Goal: Task Accomplishment & Management: Complete application form

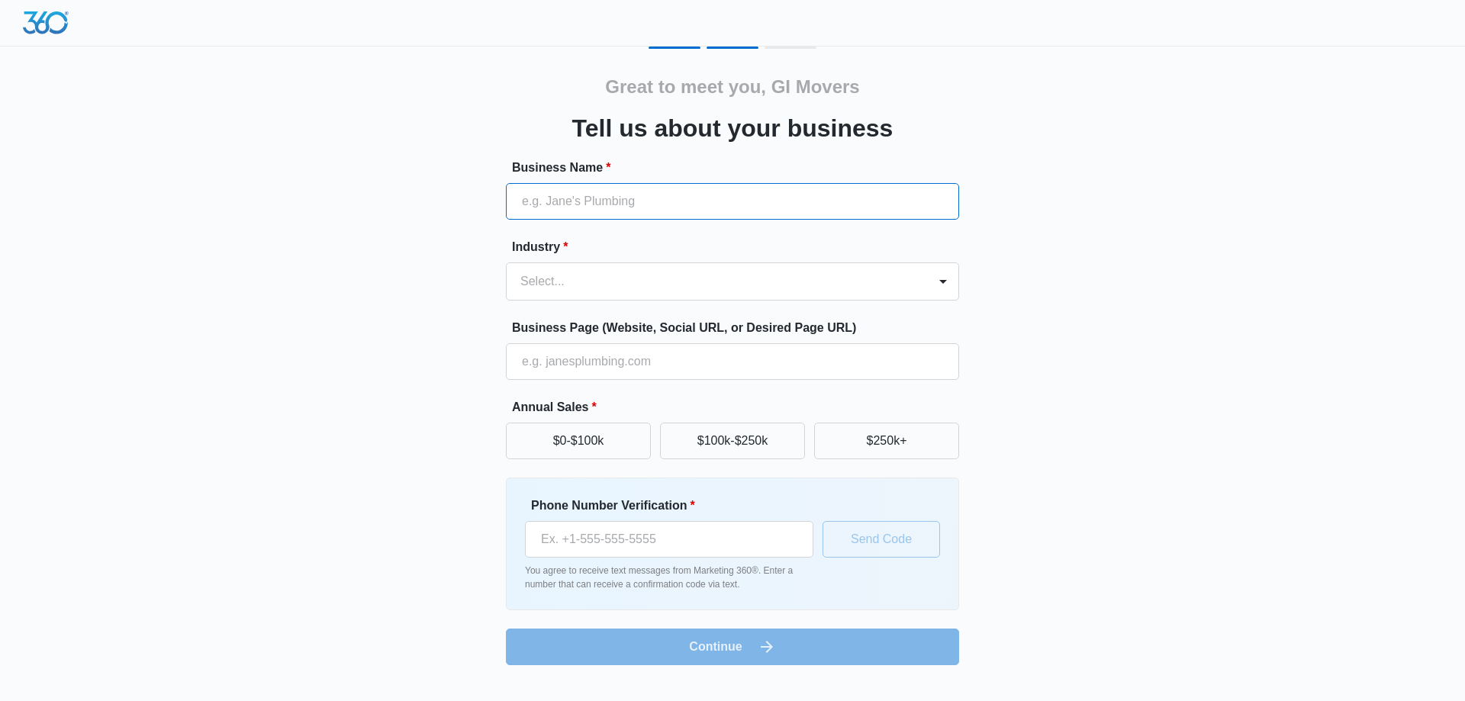
paste input "GI Movers [GEOGRAPHIC_DATA]"
drag, startPoint x: 633, startPoint y: 204, endPoint x: 626, endPoint y: 217, distance: 14.7
click at [627, 214] on input "GI Movers [GEOGRAPHIC_DATA]" at bounding box center [732, 201] width 453 height 37
type input "GI Movers [GEOGRAPHIC_DATA]"
click at [580, 276] on div at bounding box center [714, 281] width 388 height 21
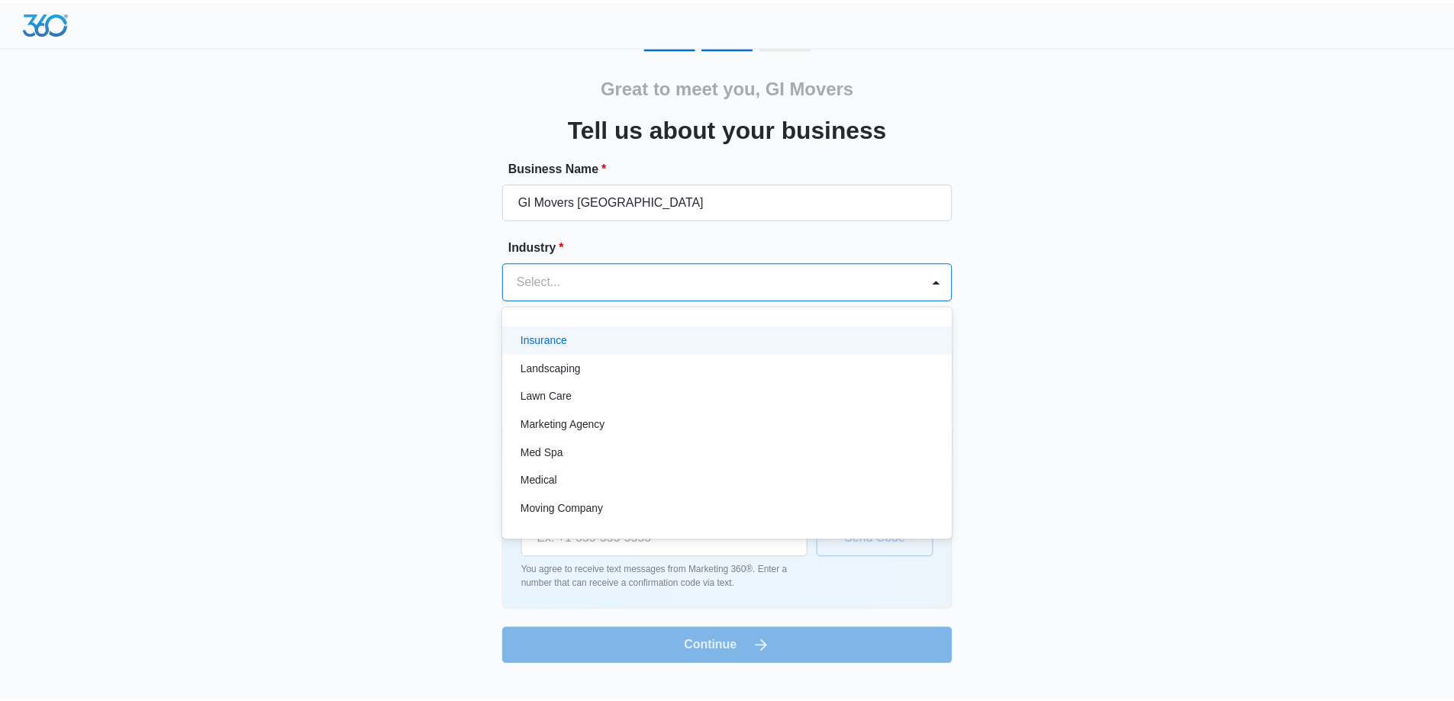
scroll to position [763, 0]
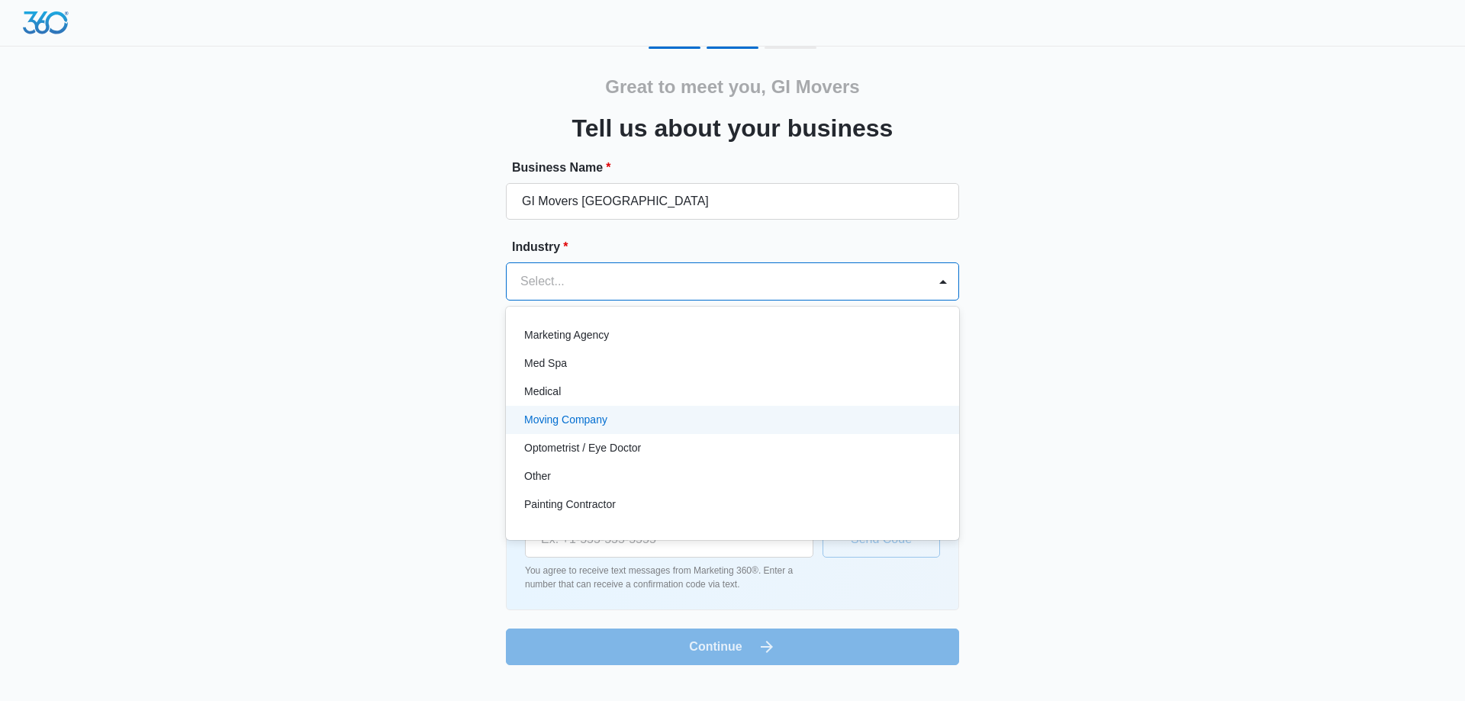
click at [616, 415] on div "Moving Company" at bounding box center [731, 420] width 414 height 16
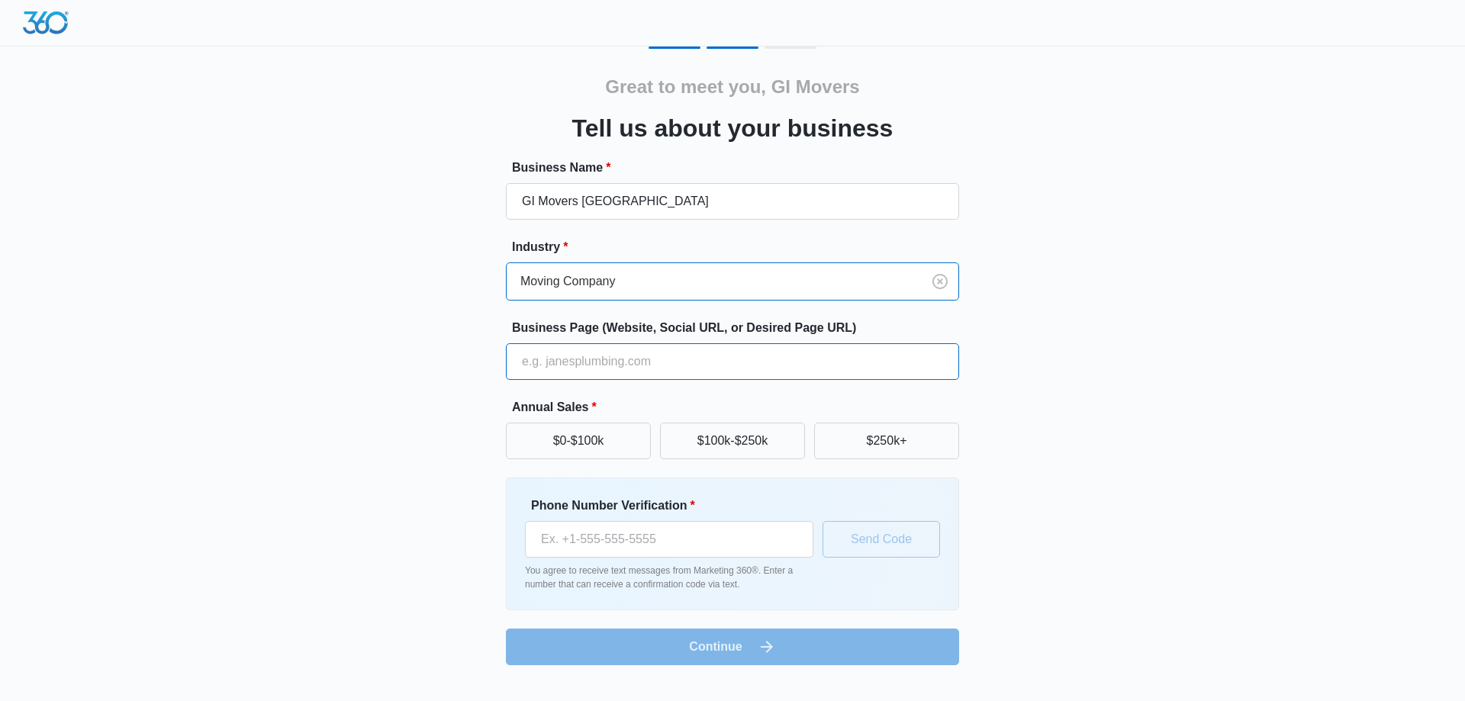
click at [591, 366] on input "Business Page (Website, Social URL, or Desired Page URL)" at bounding box center [732, 361] width 453 height 37
paste input "[URL][DOMAIN_NAME]"
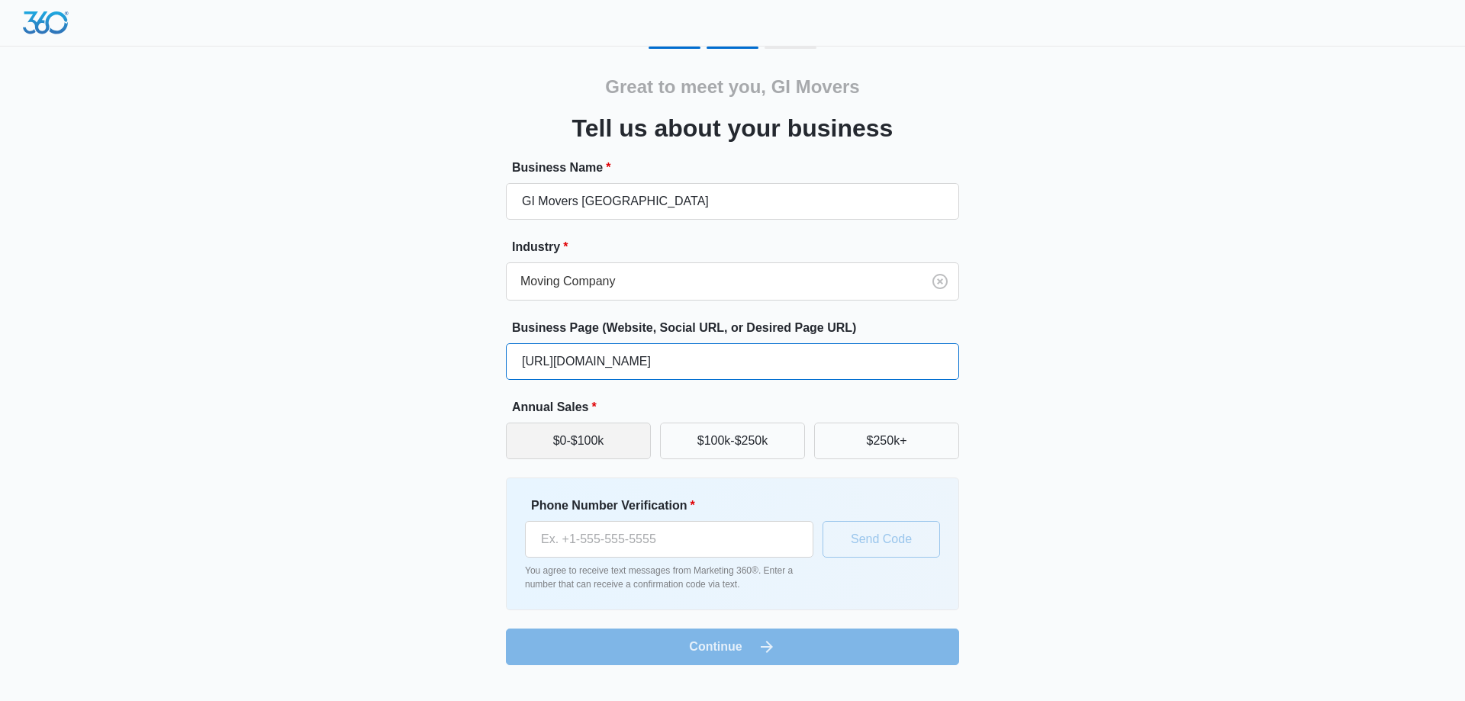
type input "[URL][DOMAIN_NAME]"
click at [614, 441] on button "$0-$100k" at bounding box center [578, 441] width 145 height 37
click at [615, 535] on input "Phone Number Verification *" at bounding box center [669, 539] width 288 height 37
click at [498, 534] on div "Great to meet you, GI Movers Tell us about your business Business Name * GI Mov…" at bounding box center [733, 356] width 916 height 619
click at [706, 652] on form "Business Name * GI Movers [GEOGRAPHIC_DATA] Industry * Moving Company Business …" at bounding box center [732, 412] width 453 height 507
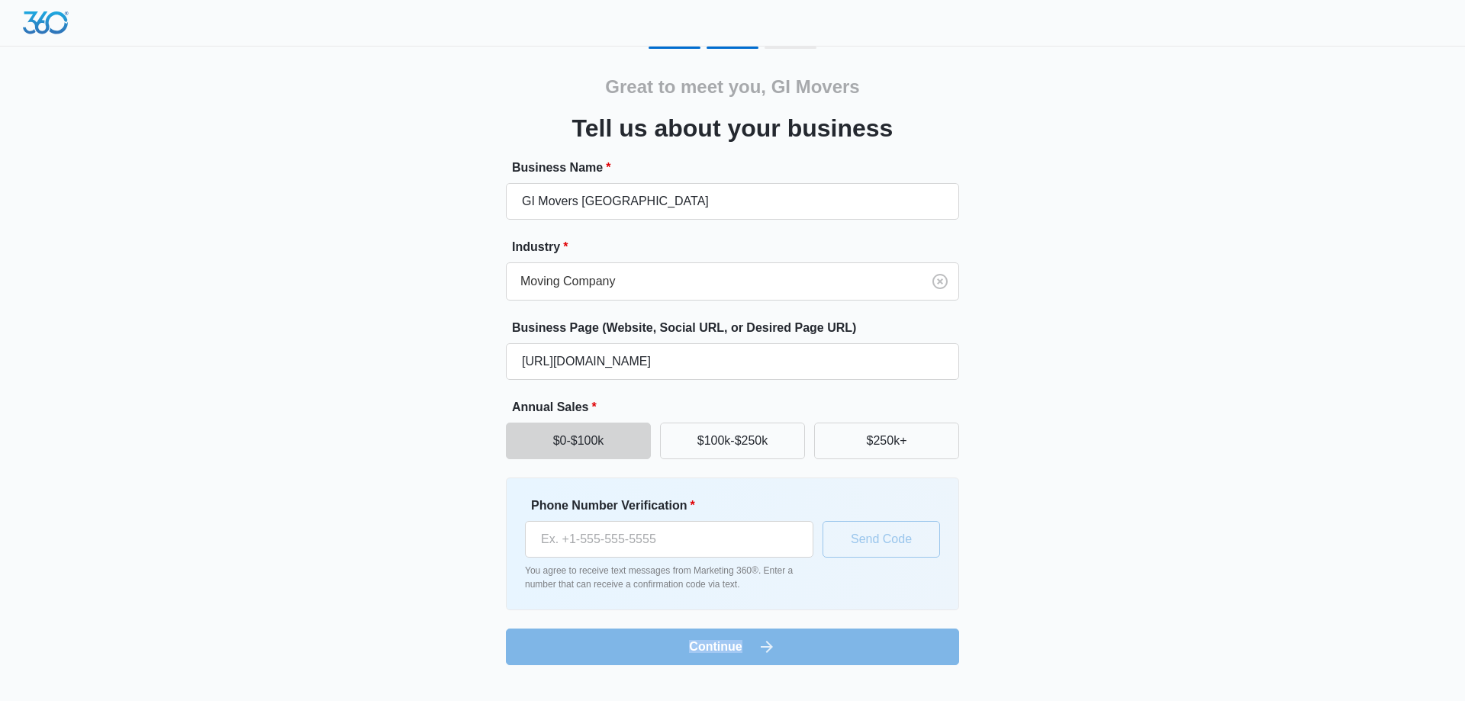
click at [706, 652] on form "Business Name * GI Movers [GEOGRAPHIC_DATA] Industry * Moving Company Business …" at bounding box center [732, 412] width 453 height 507
click at [609, 647] on form "Business Name * GI Movers [GEOGRAPHIC_DATA] Industry * Moving Company Business …" at bounding box center [732, 412] width 453 height 507
click at [586, 533] on input "Phone Number Verification *" at bounding box center [669, 539] width 288 height 37
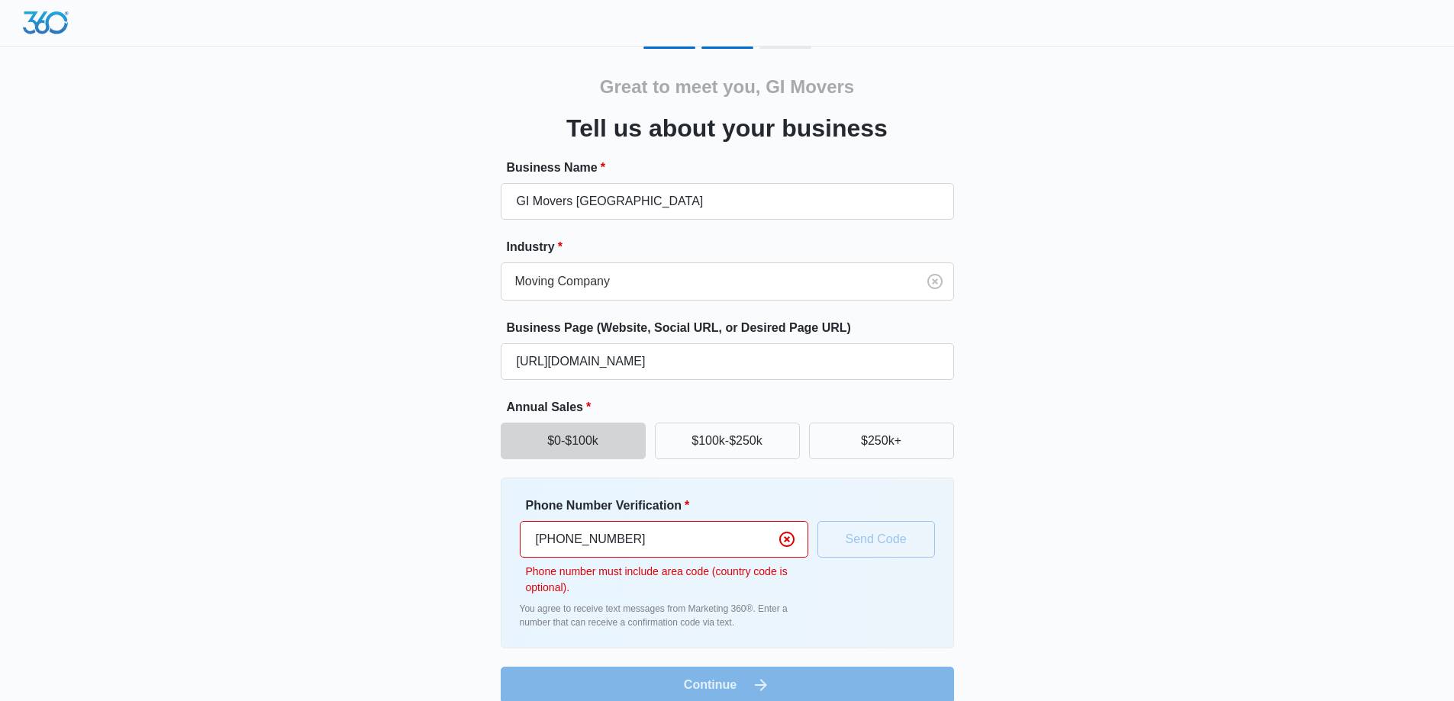
click at [571, 591] on p "Phone number must include area code (country code is optional)." at bounding box center [667, 580] width 282 height 32
click at [593, 579] on p "Phone number must include area code (country code is optional)." at bounding box center [667, 580] width 282 height 32
drag, startPoint x: 649, startPoint y: 543, endPoint x: 443, endPoint y: 536, distance: 206.2
click at [443, 536] on div "Great to meet you, GI Movers Tell us about your business Business Name * GI Mov…" at bounding box center [727, 375] width 916 height 657
click at [591, 535] on input "[PHONE_NUMBER]" at bounding box center [664, 539] width 288 height 37
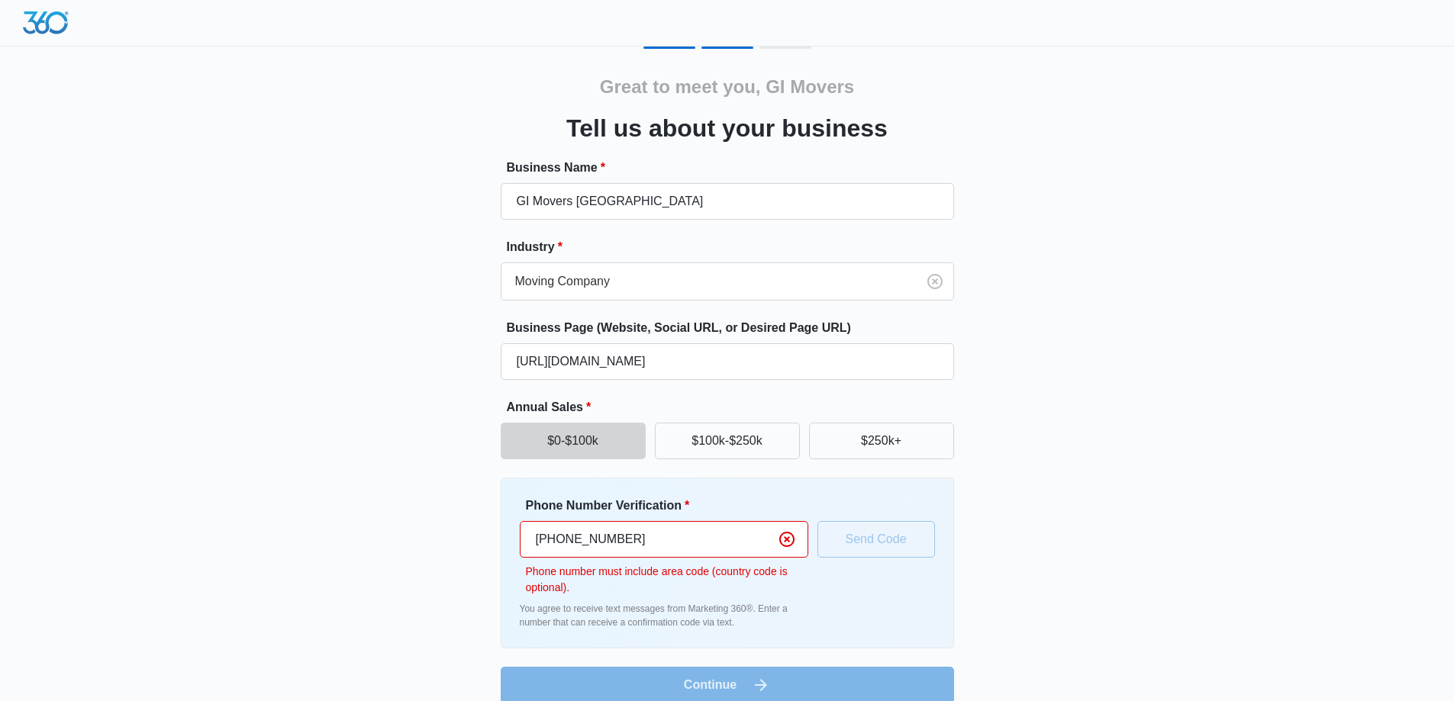
click at [651, 546] on input "[PHONE_NUMBER]" at bounding box center [664, 539] width 288 height 37
type input "+"
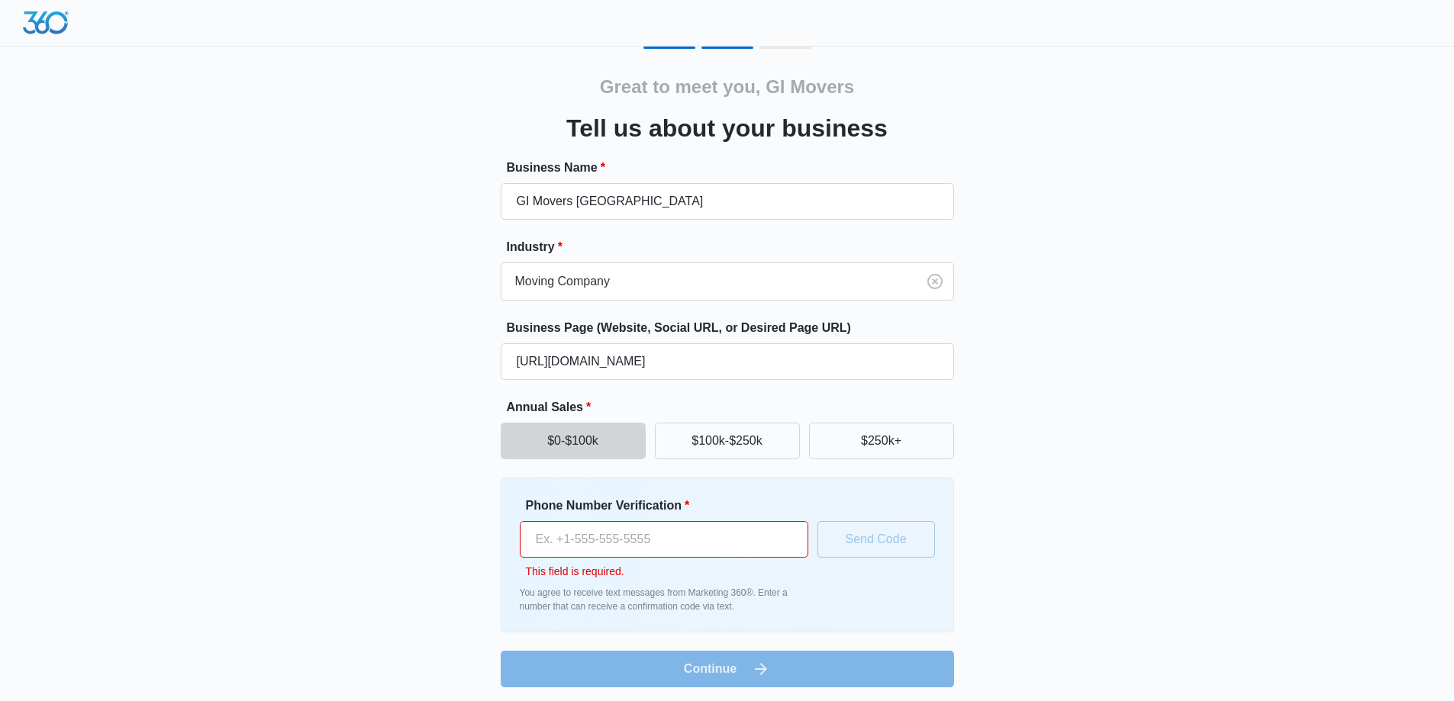
scroll to position [5, 0]
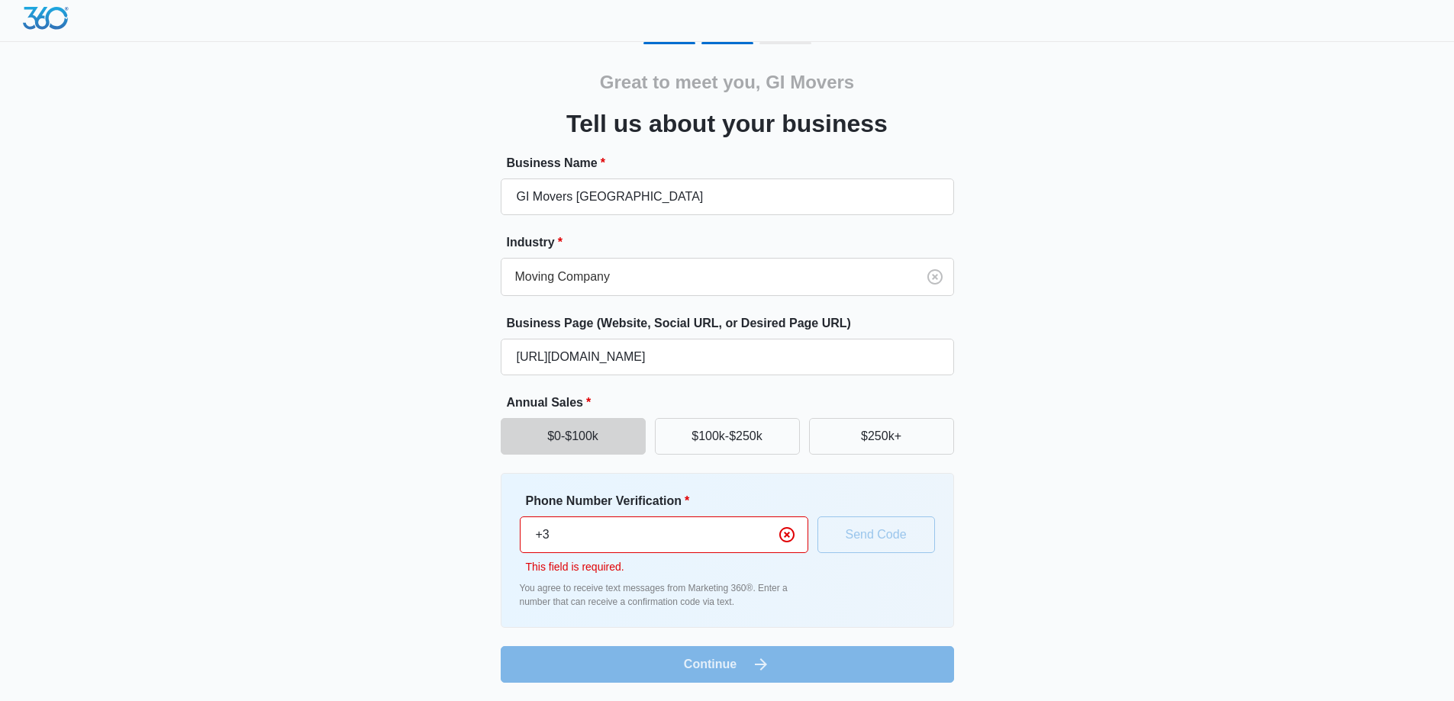
type input "+"
click at [697, 664] on form "Business Name * GI Movers [GEOGRAPHIC_DATA] Industry * Moving Company Business …" at bounding box center [727, 418] width 453 height 529
click at [695, 665] on form "Business Name * GI Movers [GEOGRAPHIC_DATA] Industry * Moving Company Business …" at bounding box center [727, 418] width 453 height 529
